Goal: Task Accomplishment & Management: Use online tool/utility

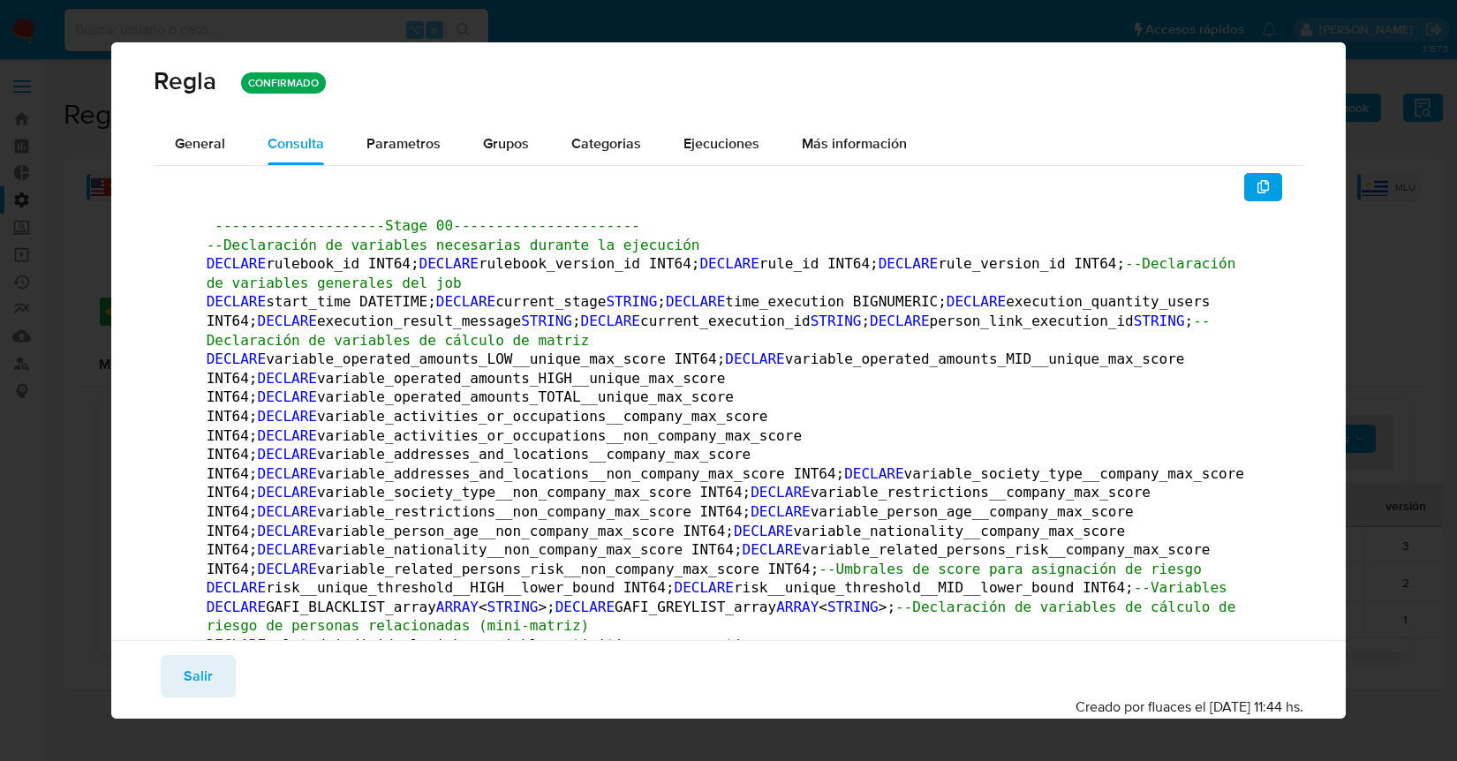
click at [190, 677] on span "Salir" at bounding box center [198, 676] width 29 height 39
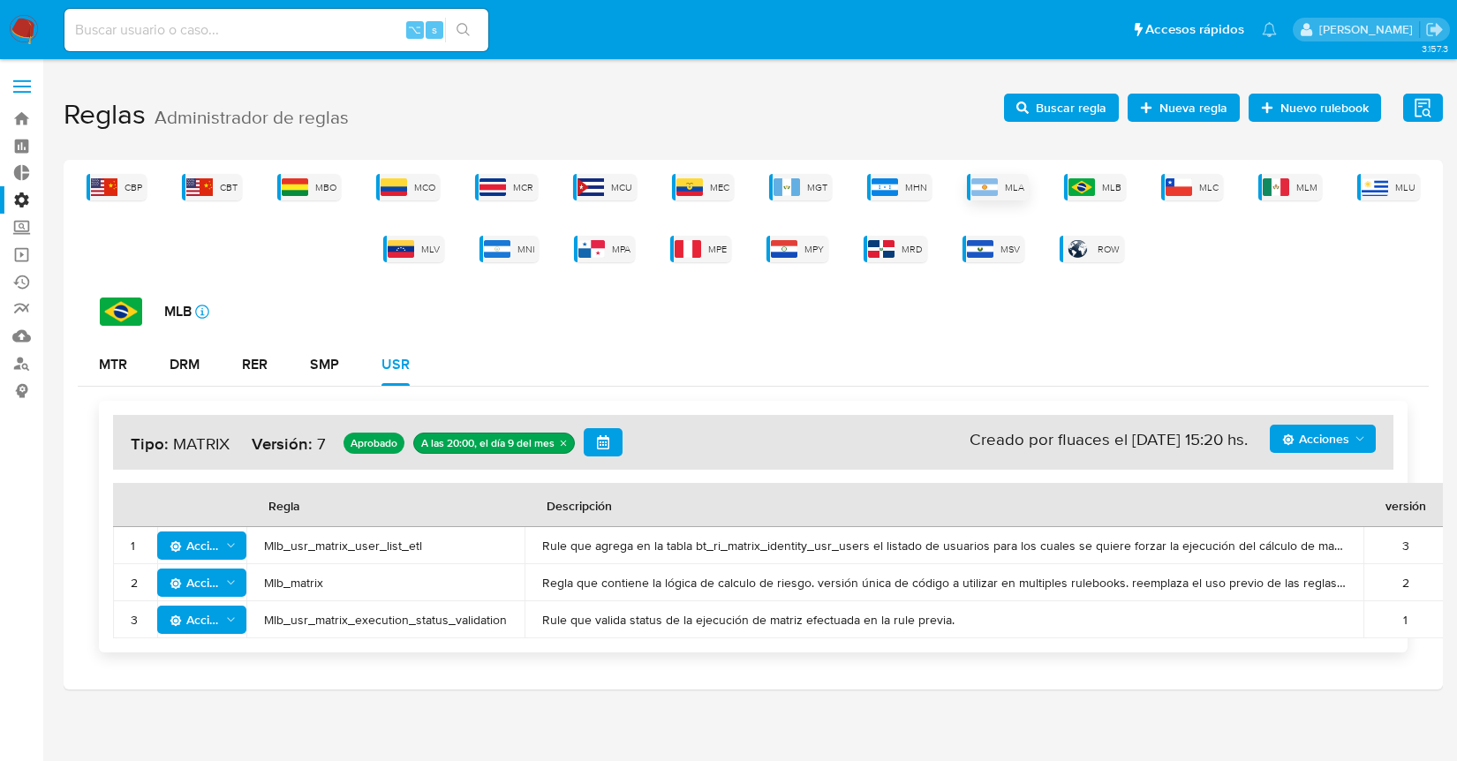
click at [998, 185] on img at bounding box center [984, 187] width 26 height 18
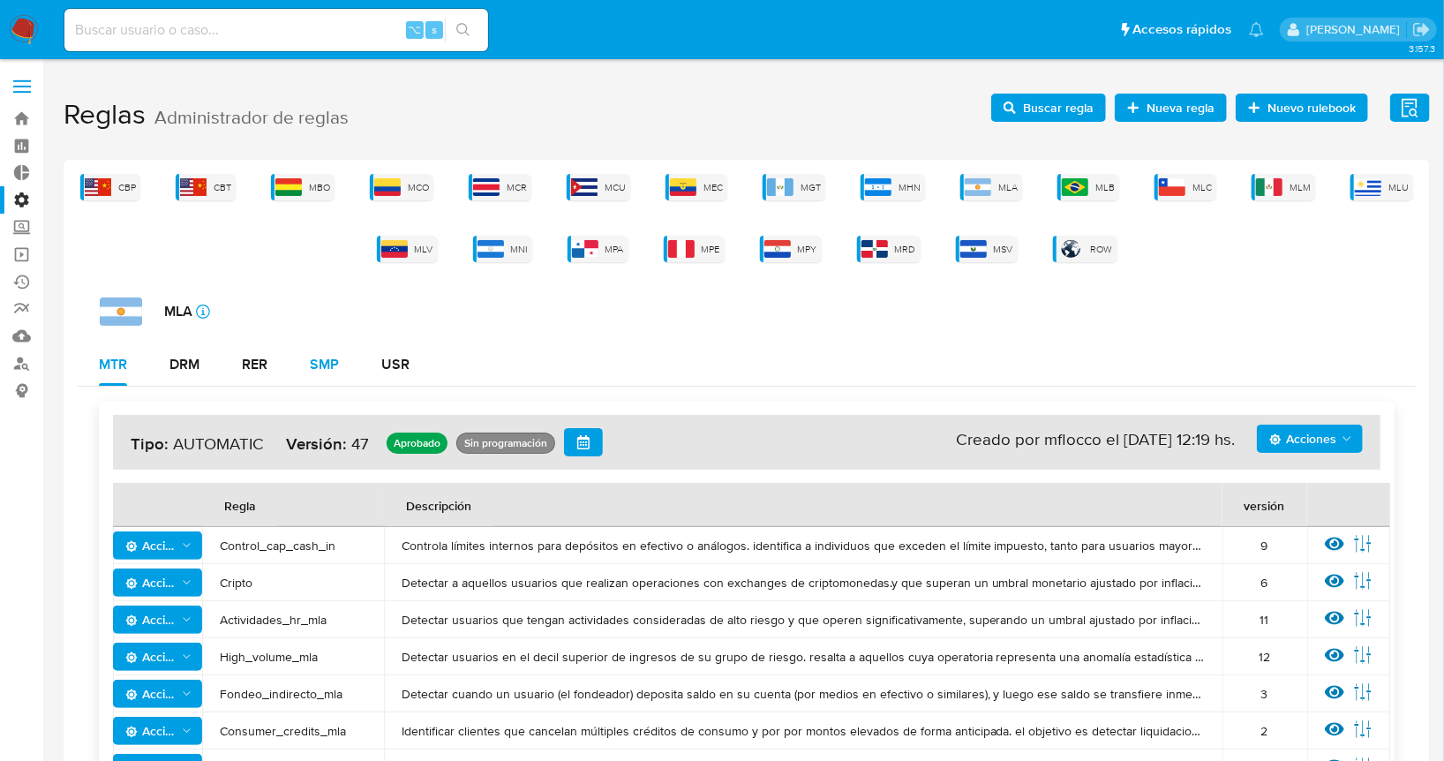
click at [344, 365] on button "SMP" at bounding box center [325, 364] width 72 height 42
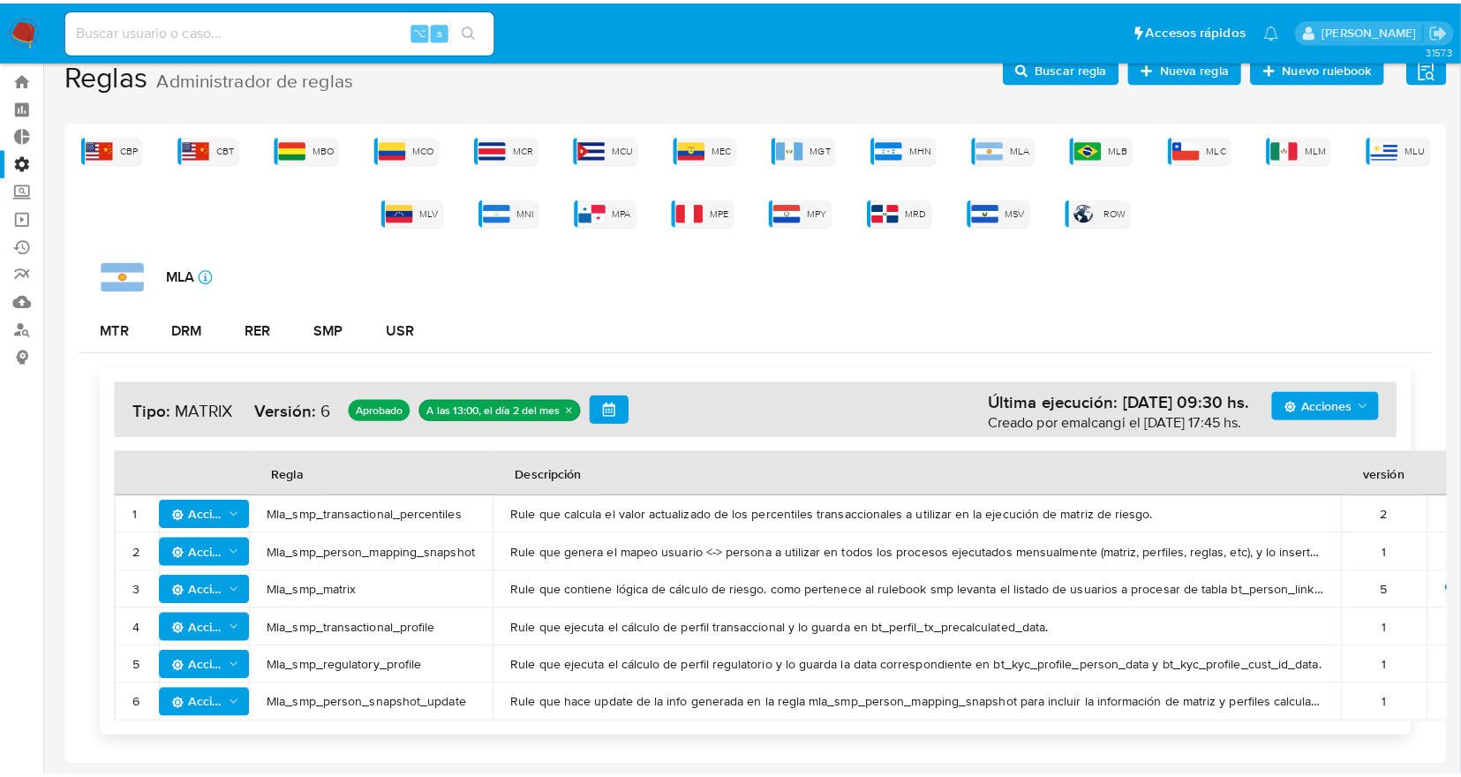
scroll to position [25, 0]
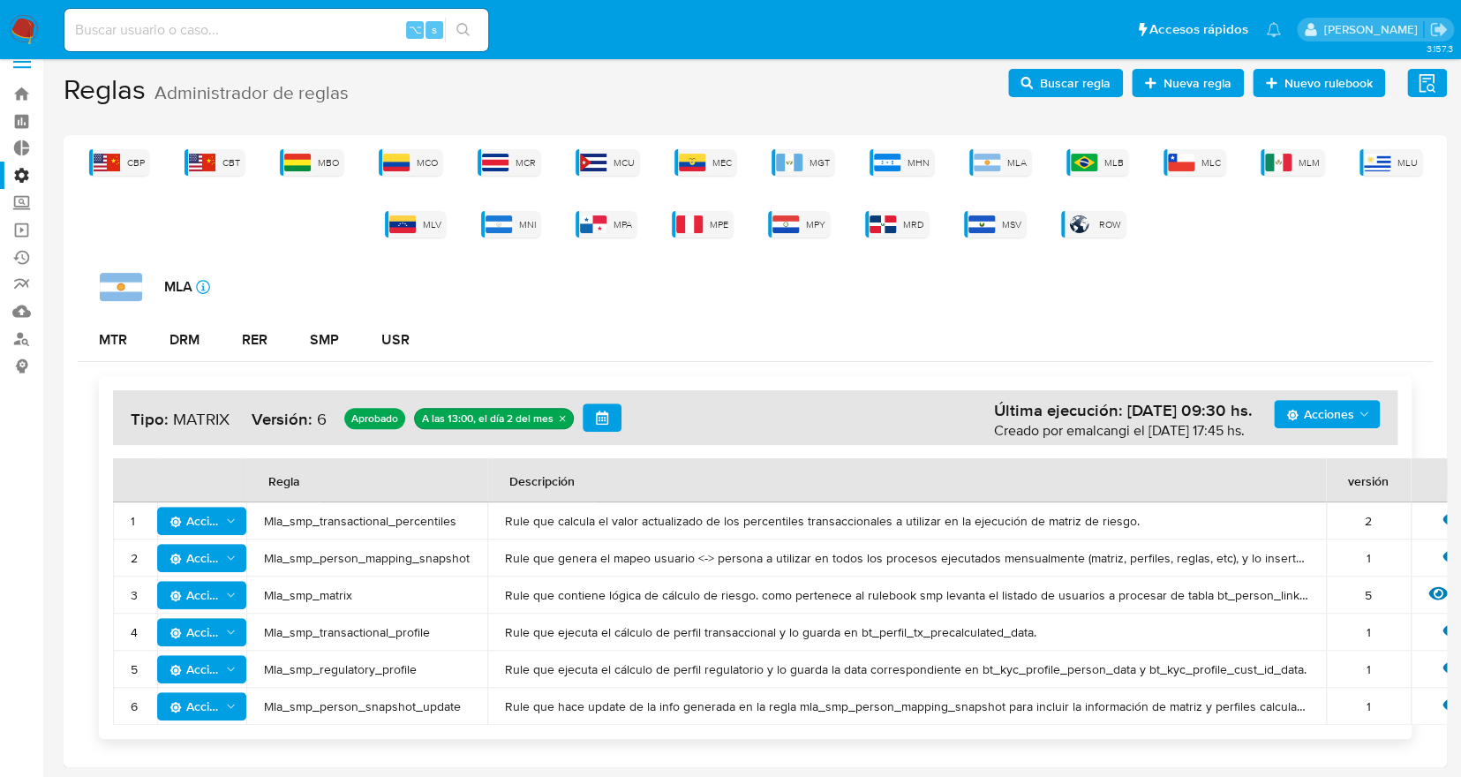
type button "3"
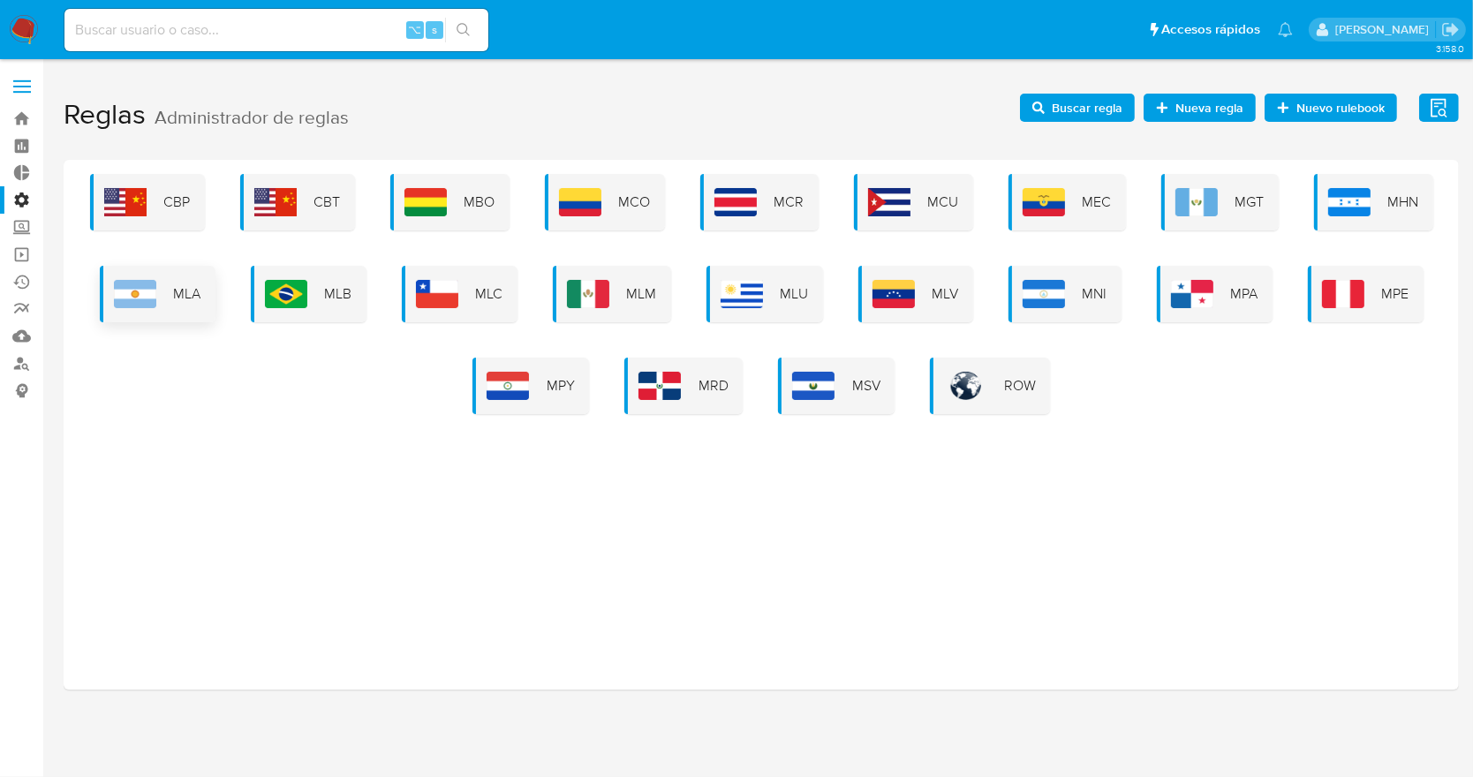
click at [151, 289] on img at bounding box center [135, 294] width 42 height 28
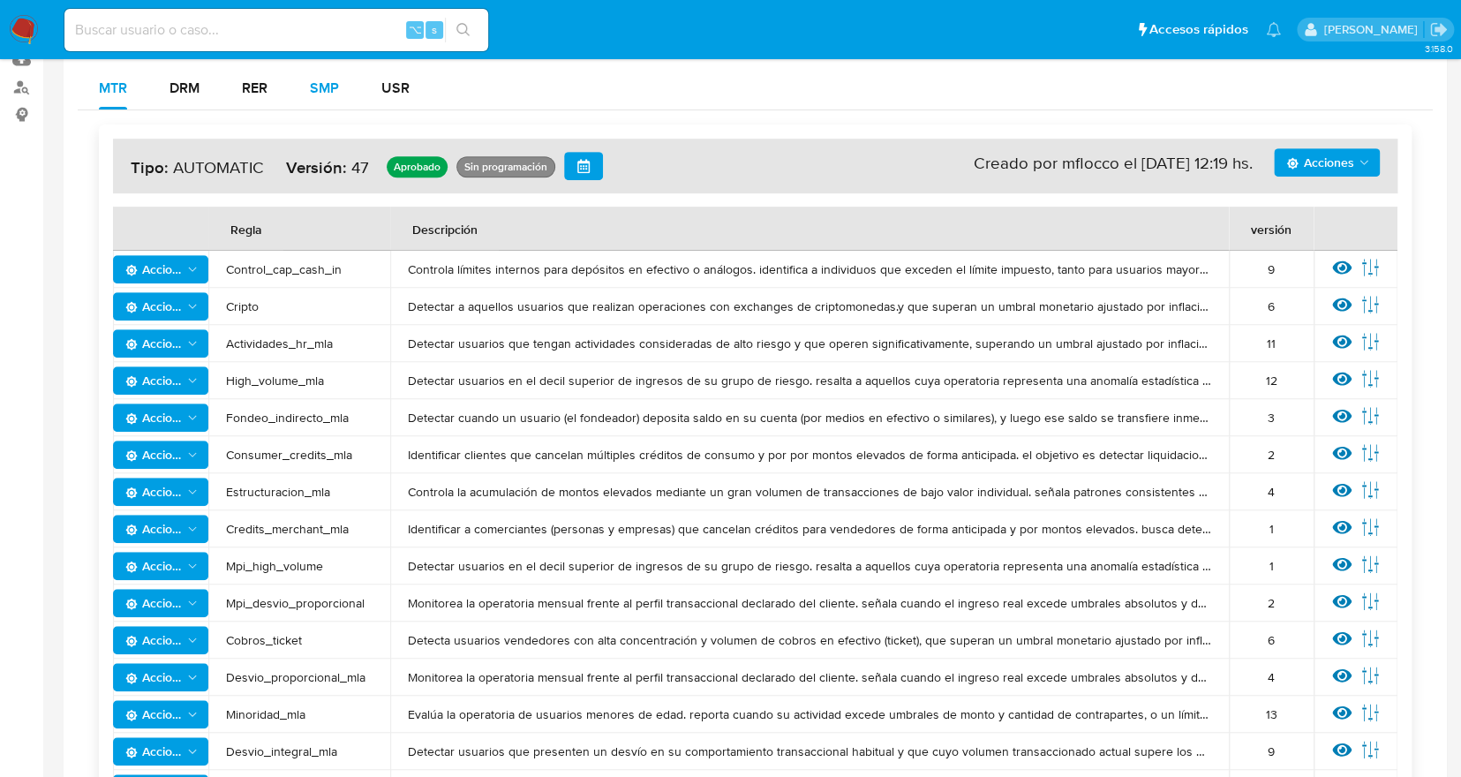
scroll to position [275, 0]
click at [329, 82] on div "SMP" at bounding box center [324, 89] width 29 height 14
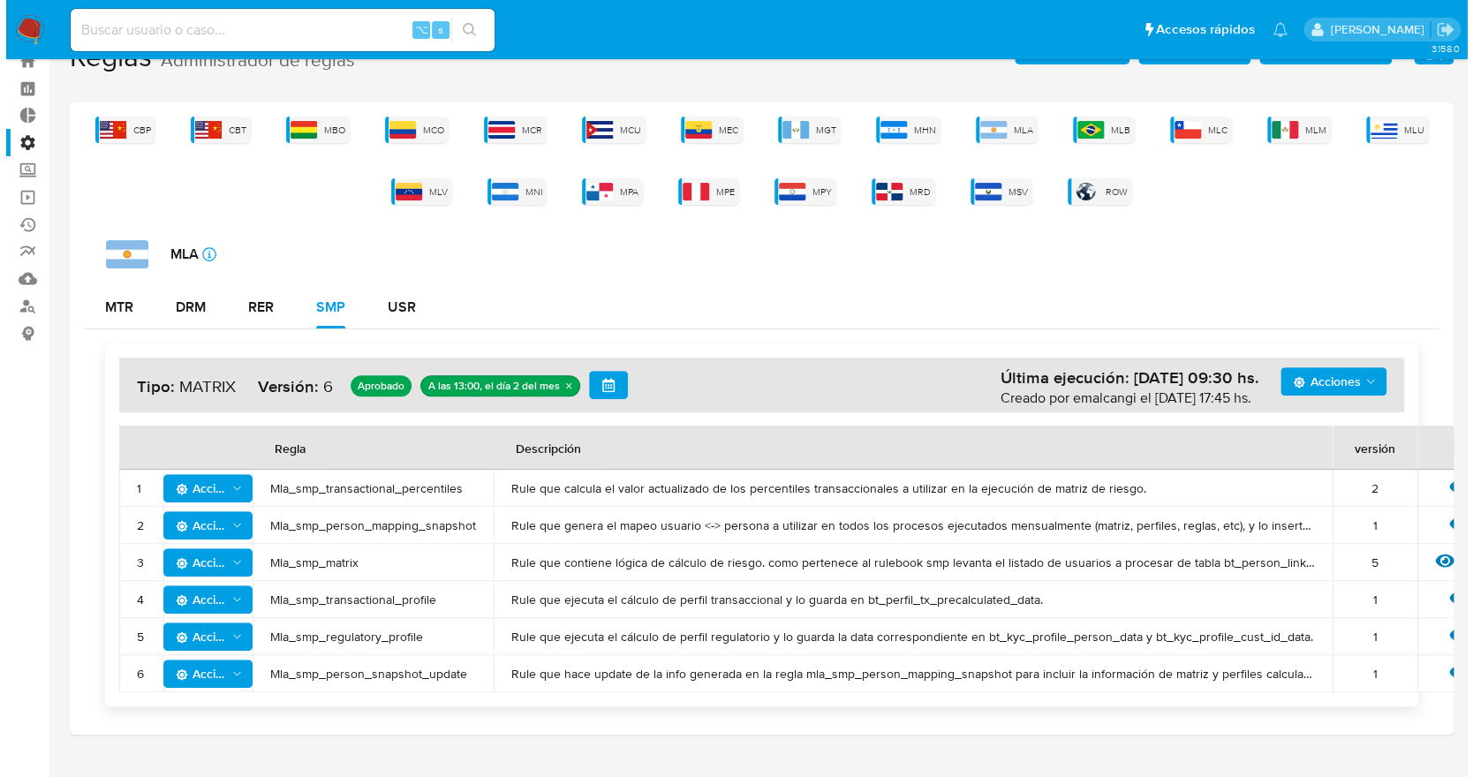
scroll to position [88, 0]
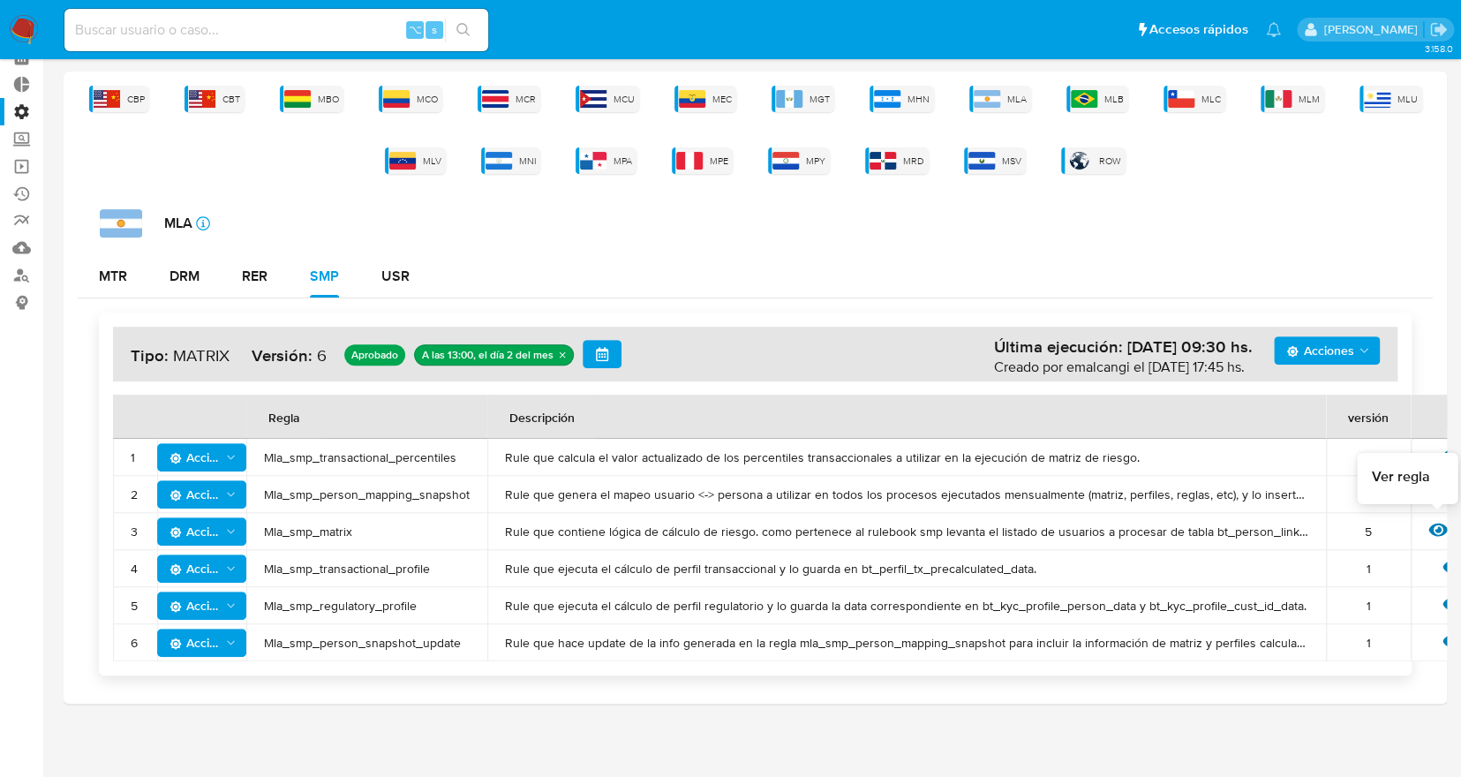
click at [1429, 528] on icon at bounding box center [1438, 530] width 19 height 13
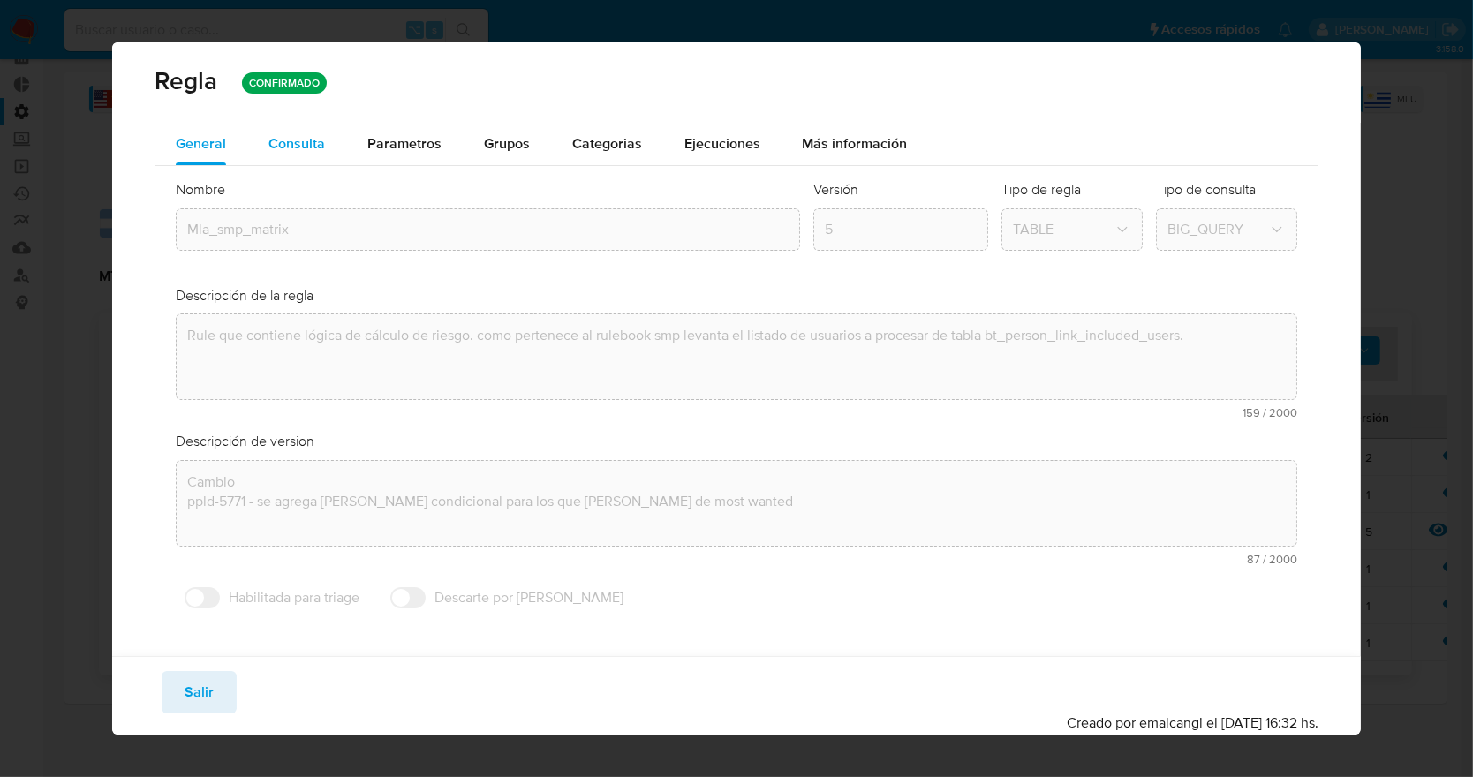
click at [313, 154] on span "Consulta" at bounding box center [296, 143] width 57 height 20
click at [1279, 432] on div "Descripción de version text-es Cambio ppld-5771 - se agrega regla condicional p…" at bounding box center [737, 505] width 1122 height 147
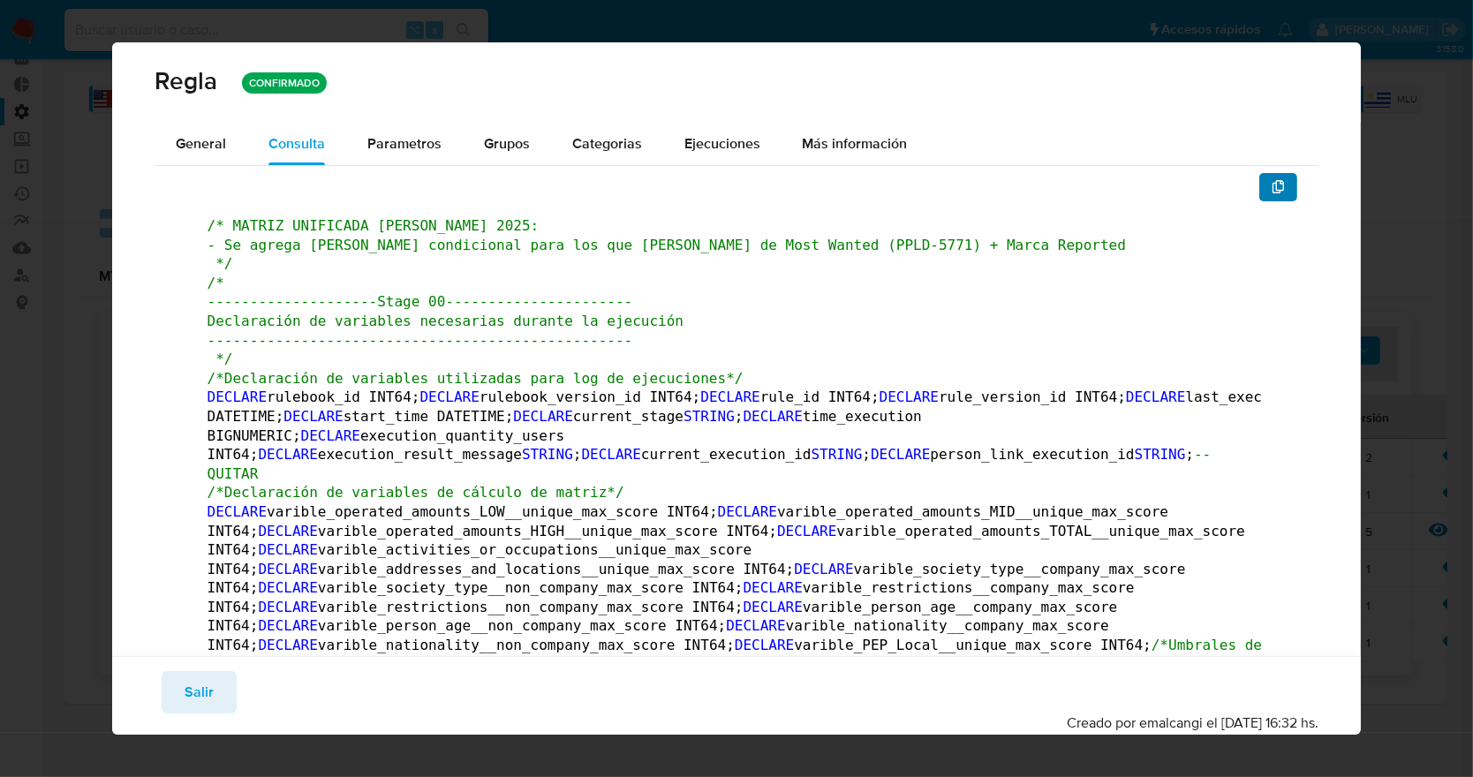
click at [1272, 193] on icon "button" at bounding box center [1278, 187] width 12 height 14
